Goal: Transaction & Acquisition: Purchase product/service

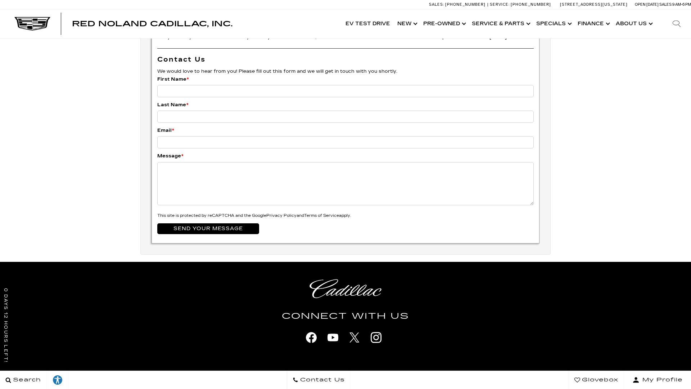
scroll to position [2379, 0]
